Goal: Communication & Community: Answer question/provide support

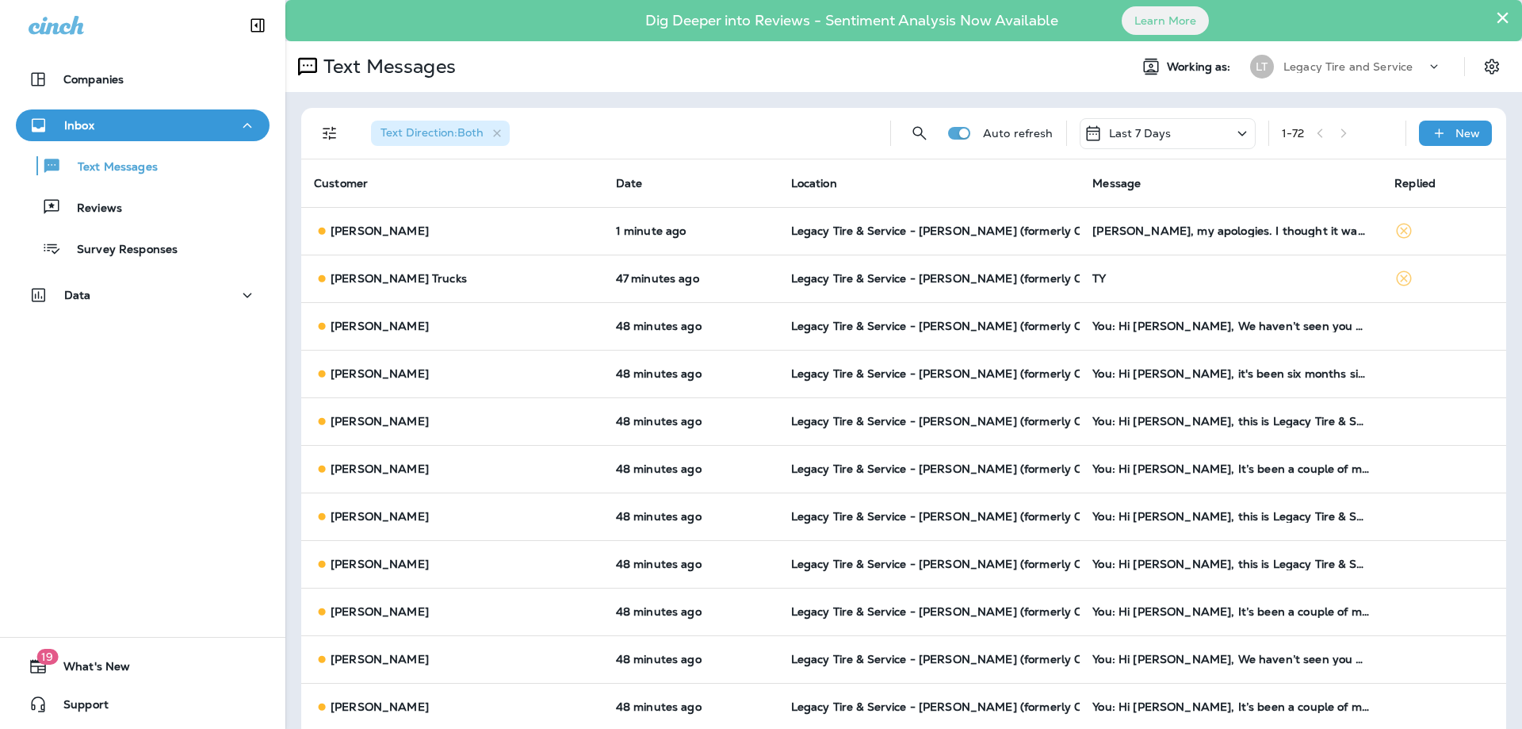
scroll to position [1540, 0]
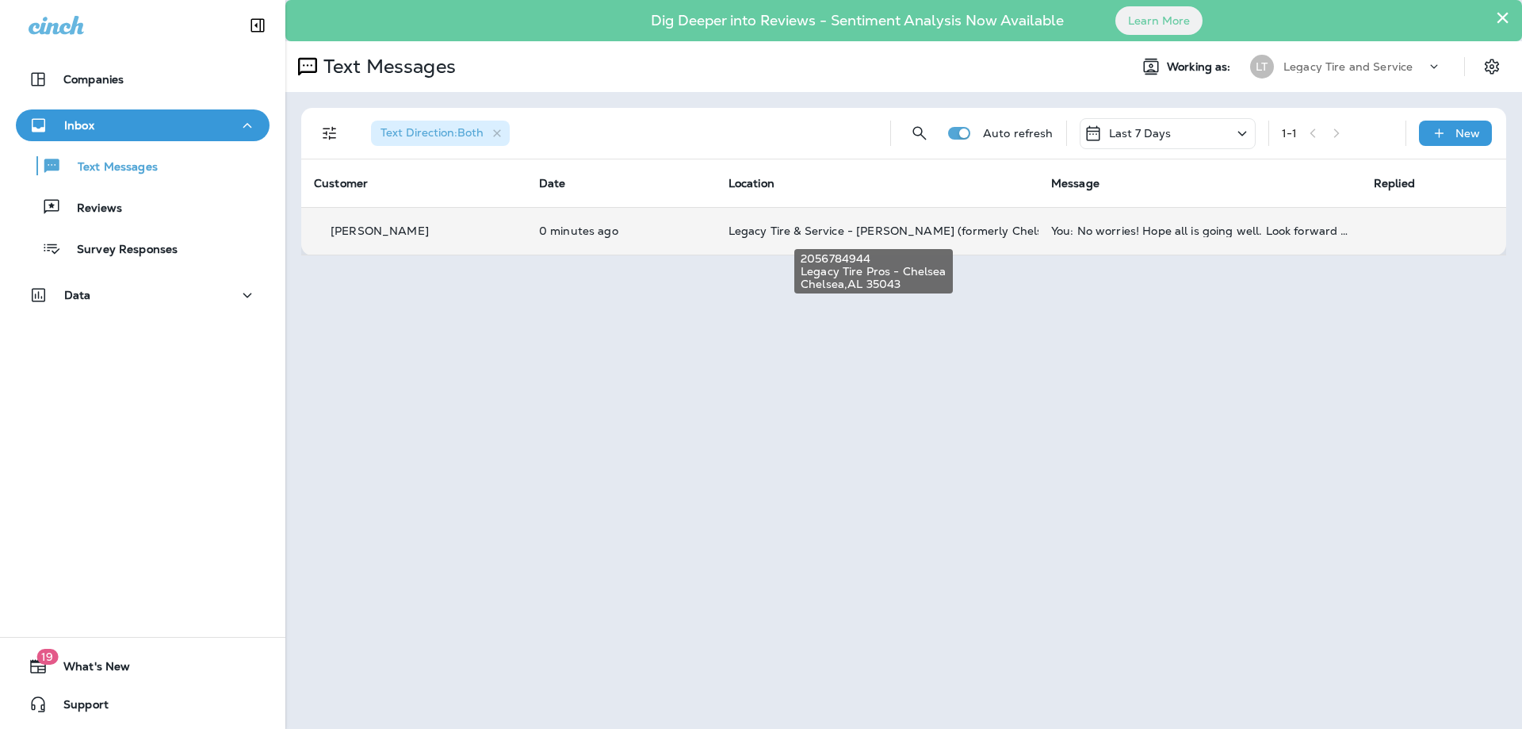
click at [1001, 224] on span "Legacy Tire & Service - [PERSON_NAME] (formerly Chelsea Tire Pros)" at bounding box center [920, 231] width 382 height 14
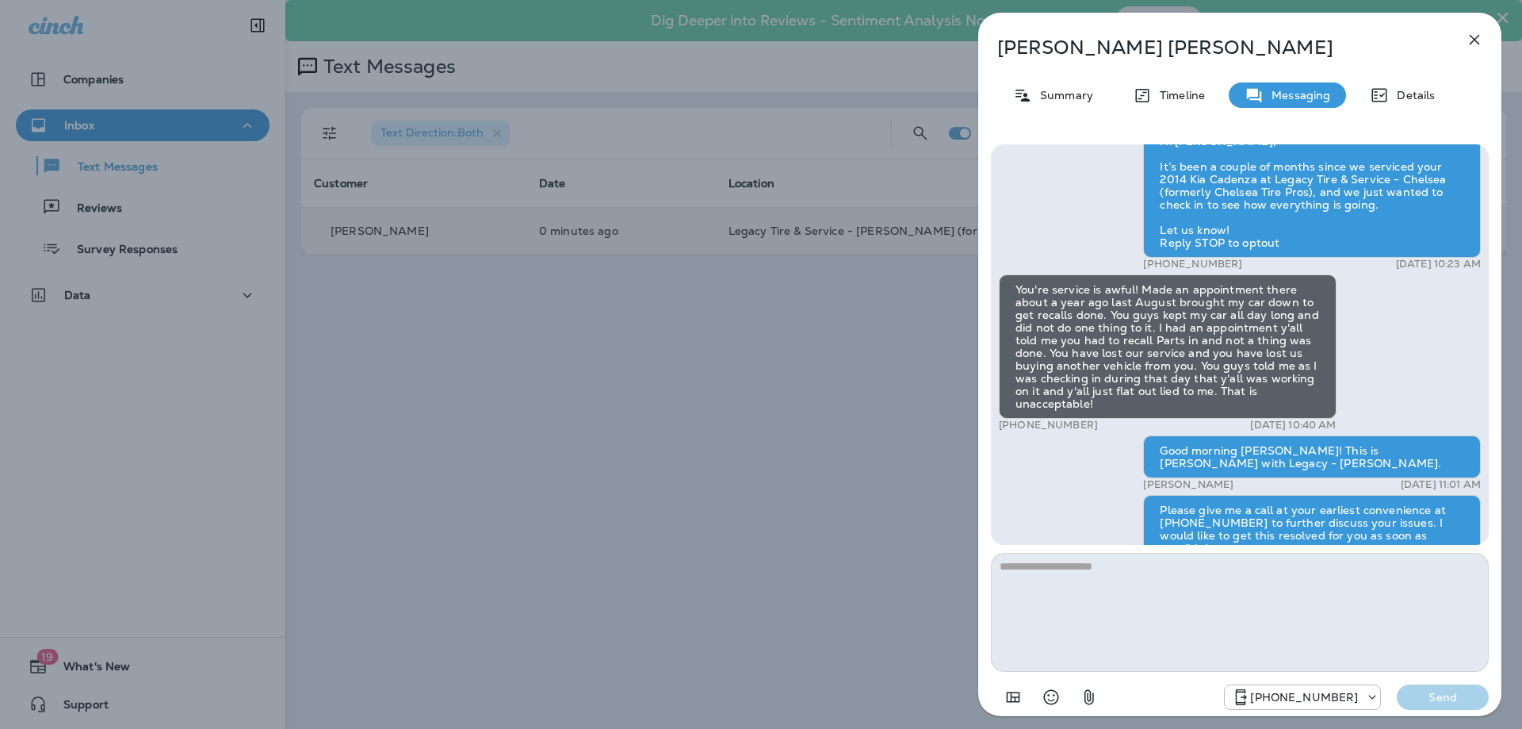
scroll to position [-201, 0]
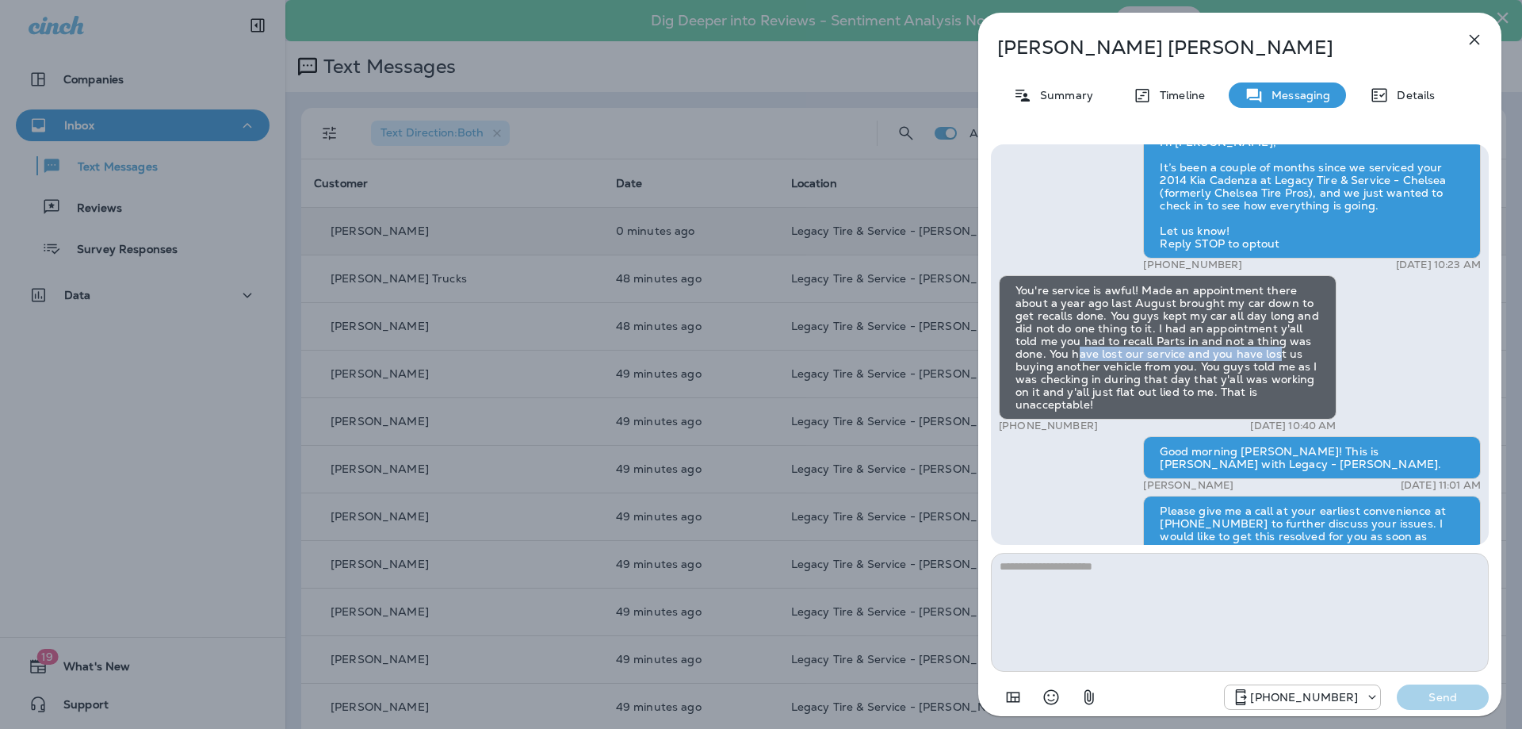
drag, startPoint x: 1119, startPoint y: 381, endPoint x: 1275, endPoint y: 382, distance: 156.2
click at [1274, 381] on div "You're service is awful! Made an appointment there about a year ago last August…" at bounding box center [1168, 347] width 338 height 144
click at [1277, 395] on div "You're service is awful! Made an appointment there about a year ago last August…" at bounding box center [1168, 347] width 338 height 144
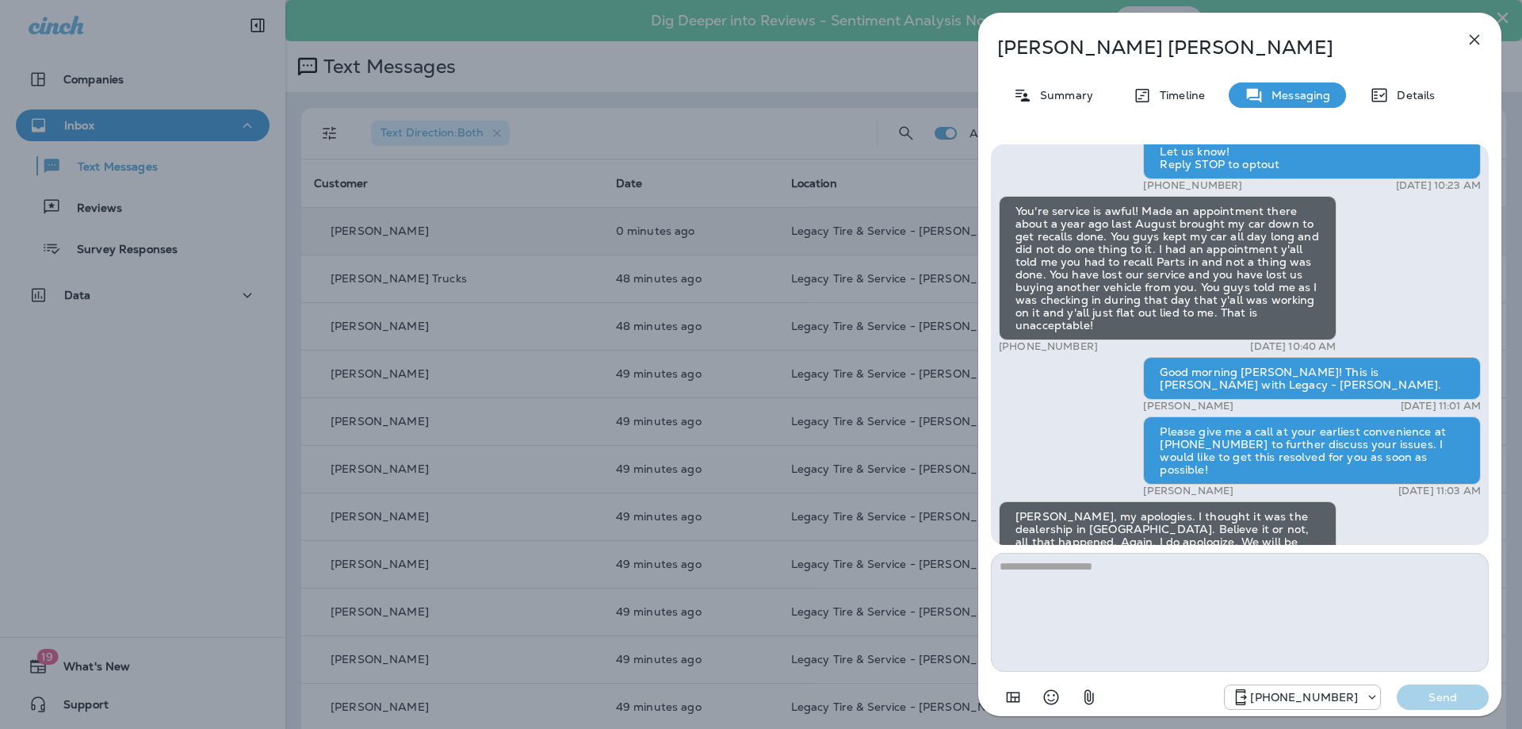
scroll to position [-42, 0]
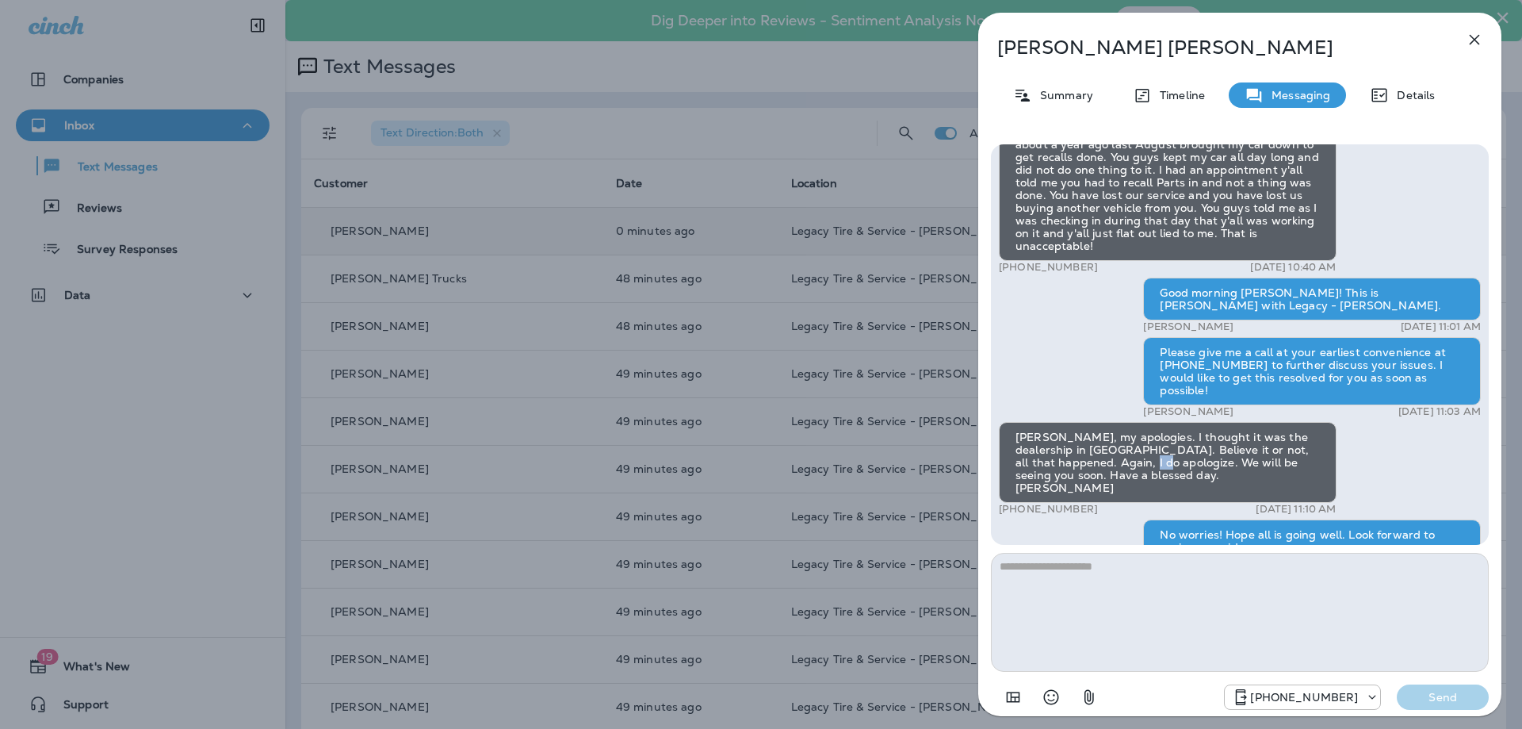
drag, startPoint x: 1100, startPoint y: 477, endPoint x: 1112, endPoint y: 479, distance: 12.0
click at [1112, 479] on div "[PERSON_NAME], my apologies. I thought it was the dealership in [GEOGRAPHIC_DAT…" at bounding box center [1168, 462] width 338 height 81
click at [1150, 486] on div "[PERSON_NAME], my apologies. I thought it was the dealership in [GEOGRAPHIC_DAT…" at bounding box center [1168, 462] width 338 height 81
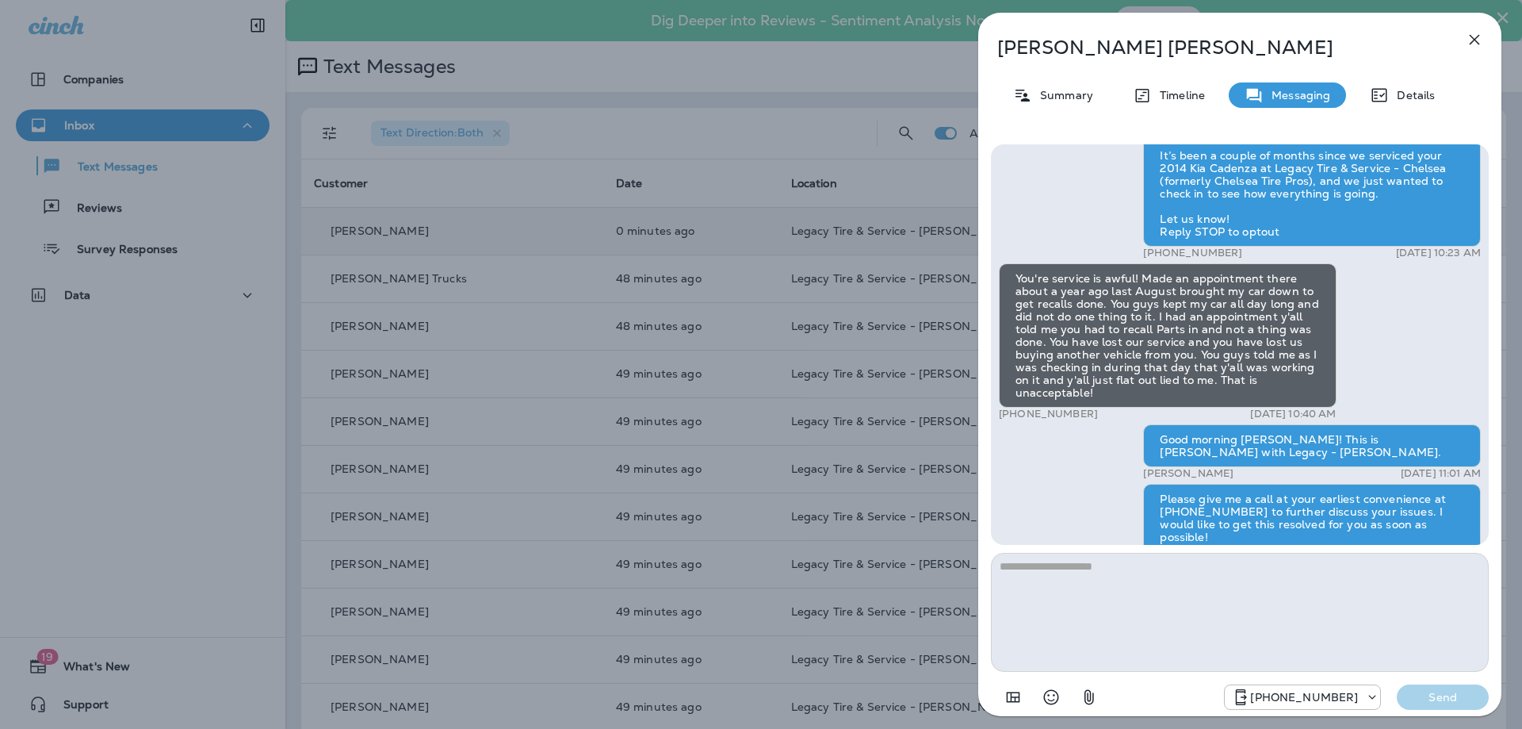
scroll to position [-201, 0]
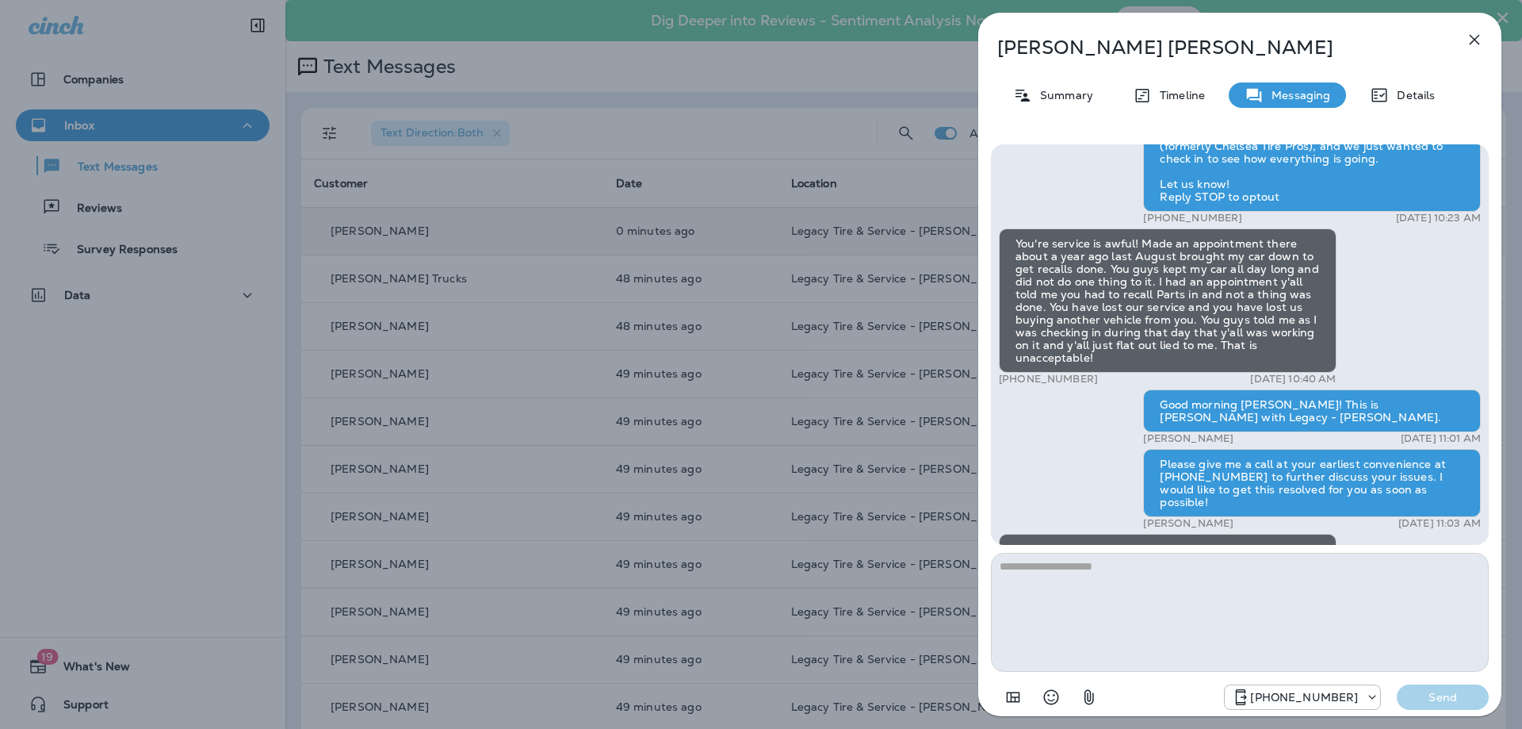
drag, startPoint x: 1472, startPoint y: 40, endPoint x: 1398, endPoint y: 273, distance: 244.7
click at [1472, 40] on icon "button" at bounding box center [1474, 39] width 19 height 19
